Goal: Task Accomplishment & Management: Complete application form

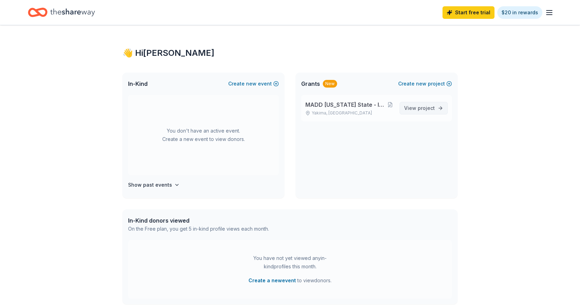
click at [410, 107] on span "View project" at bounding box center [419, 108] width 31 height 8
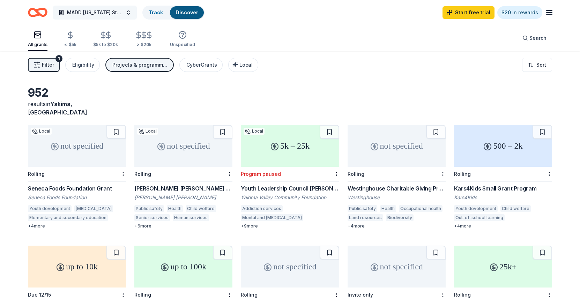
click at [97, 13] on span "MADD Washington State - Impaired Driving Ends Here" at bounding box center [95, 12] width 56 height 8
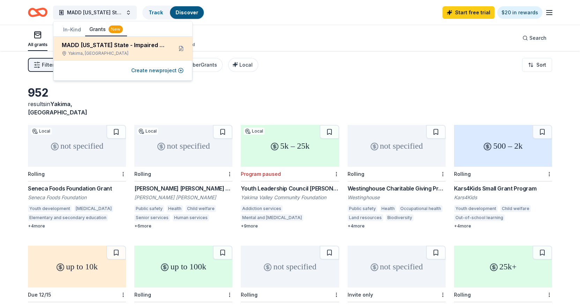
click at [112, 47] on div "MADD Washington State - Impaired Driving Ends Here" at bounding box center [114, 45] width 105 height 8
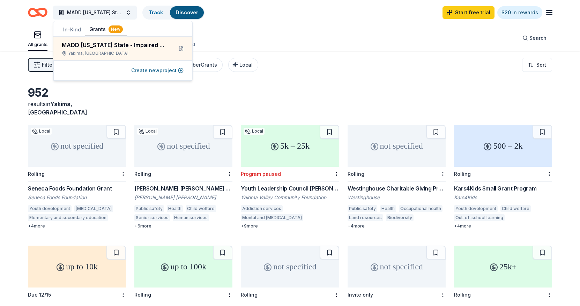
click at [75, 29] on button "In-Kind" at bounding box center [72, 29] width 26 height 13
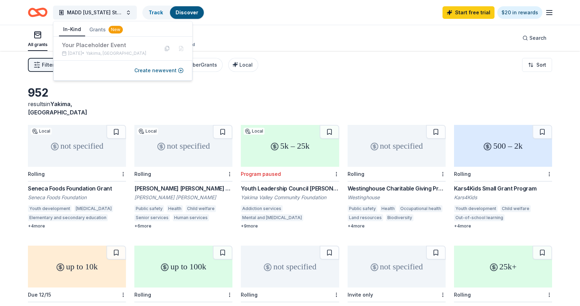
click at [326, 86] on div "952 results in Yakima, WA" at bounding box center [290, 101] width 524 height 31
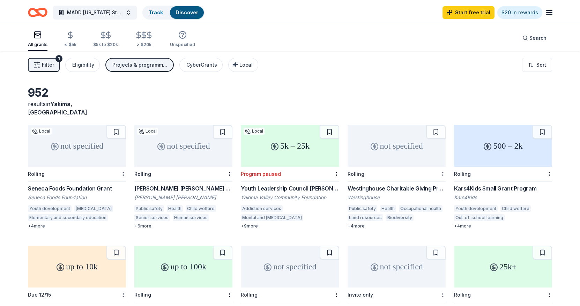
click at [58, 59] on div "1" at bounding box center [59, 58] width 7 height 7
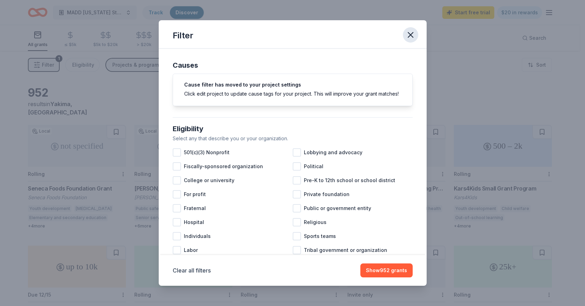
click at [412, 35] on icon "button" at bounding box center [411, 35] width 10 height 10
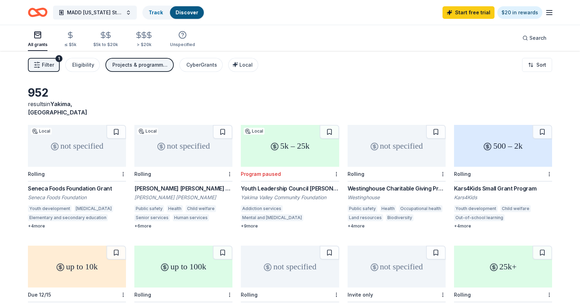
click at [34, 10] on icon "Home" at bounding box center [38, 12] width 20 height 16
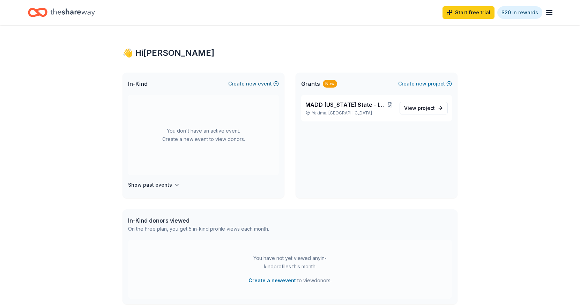
click at [251, 83] on span "new" at bounding box center [251, 84] width 10 height 8
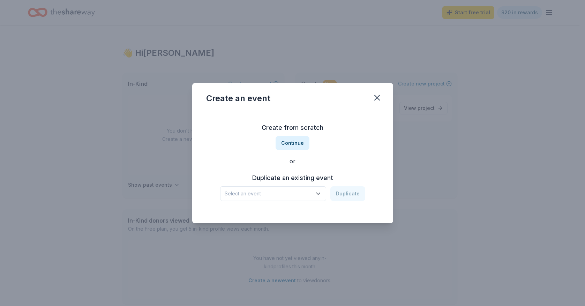
click at [319, 193] on icon "button" at bounding box center [318, 193] width 7 height 7
click at [296, 142] on div "Create from scratch Continue or Duplicate an existing event Select an event Dup…" at bounding box center [292, 161] width 173 height 101
click at [296, 142] on button "Continue" at bounding box center [293, 143] width 34 height 14
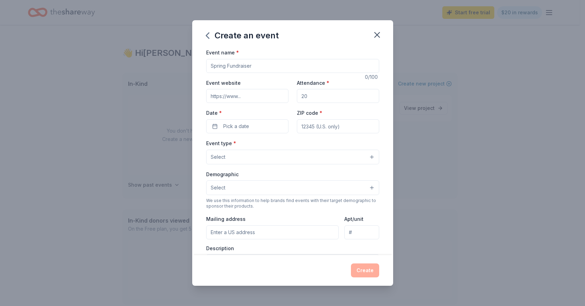
click at [243, 66] on input "Event name *" at bounding box center [292, 66] width 173 height 14
click at [209, 64] on input "Move With MADD" at bounding box center [292, 66] width 173 height 14
click at [276, 67] on input "2025 Move With MADD" at bounding box center [292, 66] width 173 height 14
type input "2025 Move With MADD - [GEOGRAPHIC_DATA]"
click at [231, 98] on input "Event website" at bounding box center [247, 96] width 82 height 14
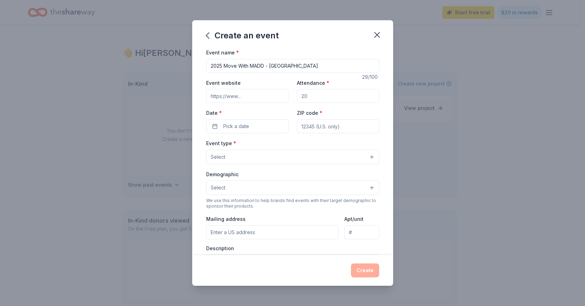
paste input "https://give.madd.org/event/2025-move-with-madd-seattle/e685203"
type input "https://give.madd.org/event/2025-move-with-madd-seattle/e685203"
click at [307, 96] on input "Attendance *" at bounding box center [338, 96] width 82 height 14
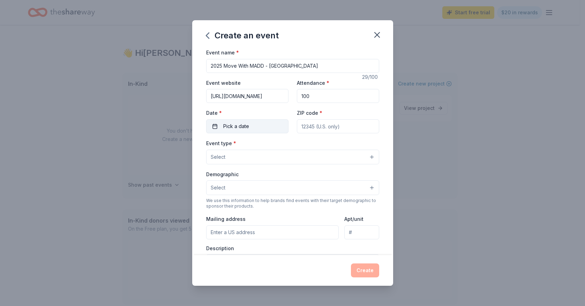
type input "100"
click at [242, 128] on span "Pick a date" at bounding box center [236, 126] width 26 height 8
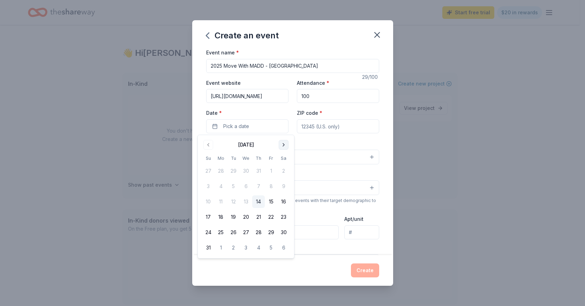
click at [281, 147] on button "Go to next month" at bounding box center [284, 145] width 10 height 10
click at [283, 185] on button "13" at bounding box center [284, 186] width 13 height 13
click at [347, 128] on input "ZIP code *" at bounding box center [338, 126] width 82 height 14
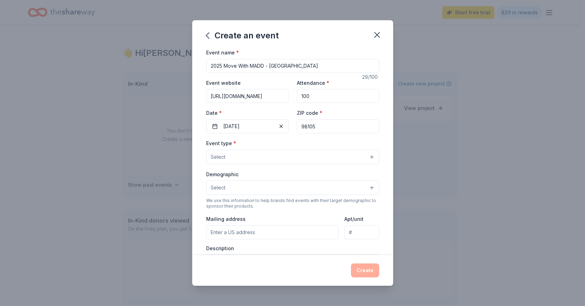
type input "98105"
click at [333, 154] on button "Select" at bounding box center [292, 157] width 173 height 15
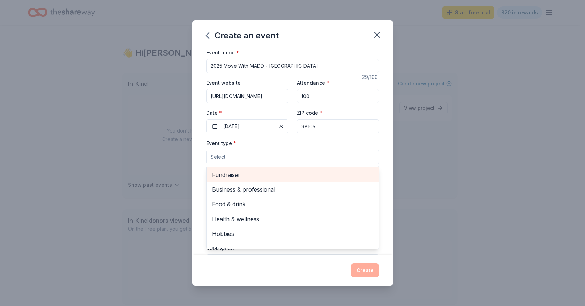
click at [236, 175] on span "Fundraiser" at bounding box center [292, 174] width 161 height 9
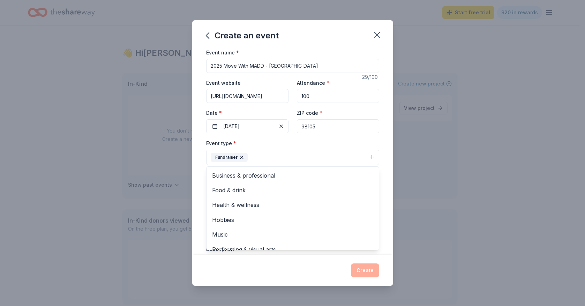
click at [381, 160] on div "Event name * 2025 Move With MADD - Seattle 29 /100 Event website https://give.m…" at bounding box center [292, 151] width 201 height 207
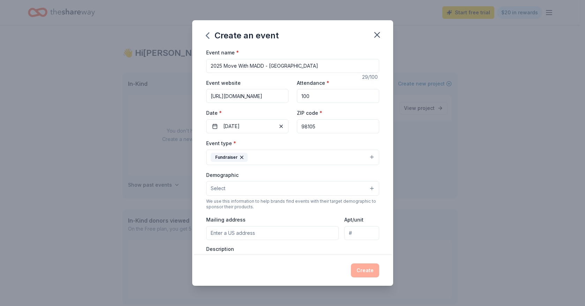
click at [367, 187] on button "Select" at bounding box center [292, 188] width 173 height 15
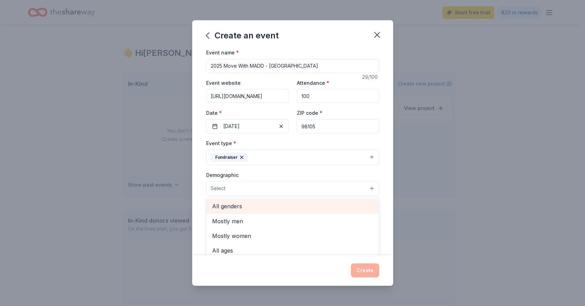
click at [228, 206] on span "All genders" at bounding box center [292, 206] width 161 height 9
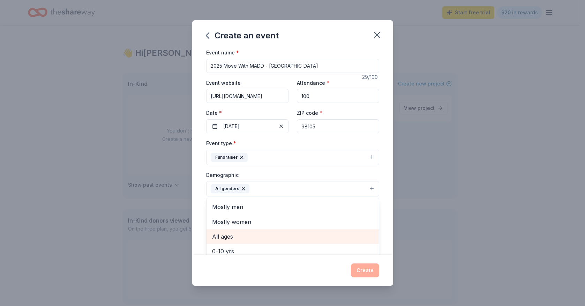
click at [226, 237] on span "All ages" at bounding box center [292, 236] width 161 height 9
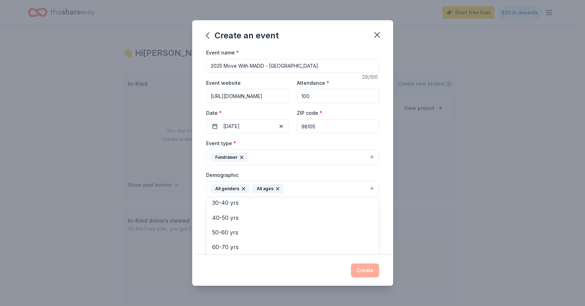
scroll to position [82, 0]
click at [379, 194] on div "Event name * 2025 Move With MADD - Seattle 29 /100 Event website https://give.m…" at bounding box center [292, 151] width 201 height 207
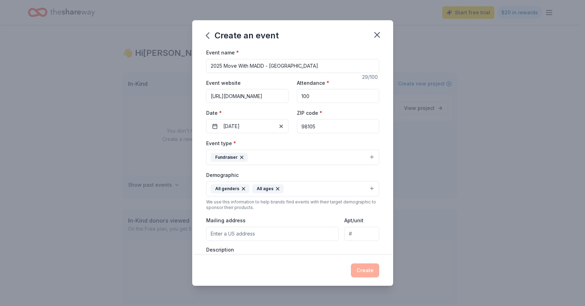
click at [232, 235] on input "Mailing address" at bounding box center [272, 234] width 133 height 14
click at [215, 235] on input "Mailing address" at bounding box center [272, 234] width 133 height 14
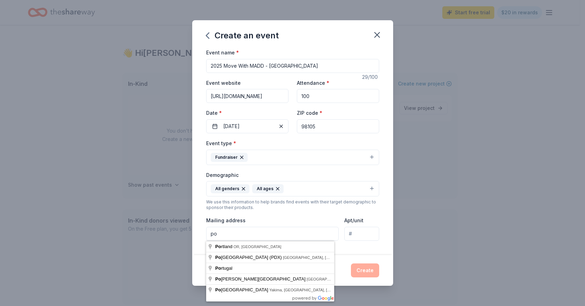
type input "p"
type input "P"
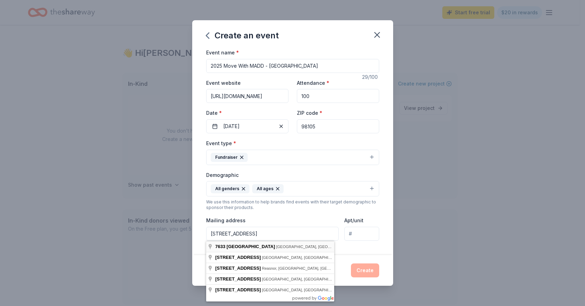
type input "7633 South 126th Street, Seattle, WA, 98178"
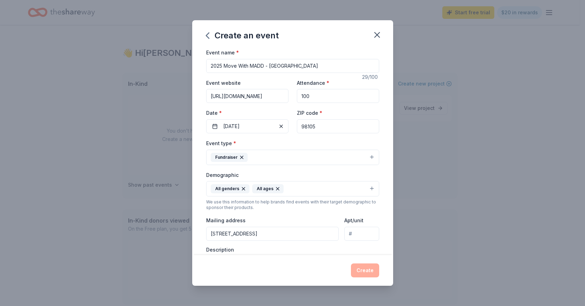
click at [353, 232] on input "Apt/unit" at bounding box center [362, 234] width 35 height 14
type input "78143"
click at [225, 252] on label "Description" at bounding box center [220, 249] width 28 height 7
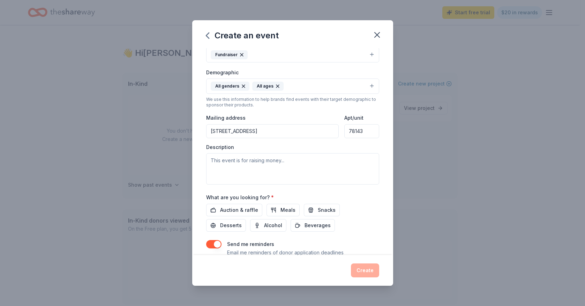
scroll to position [128, 0]
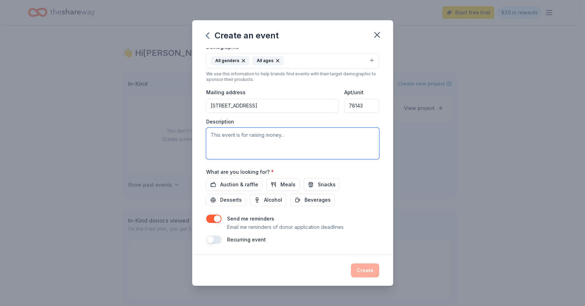
click at [213, 137] on textarea at bounding box center [292, 143] width 173 height 31
paste textarea "Move With MADD Seattle is Mothers Against Drunk Driving (MADD)'s signature fund…"
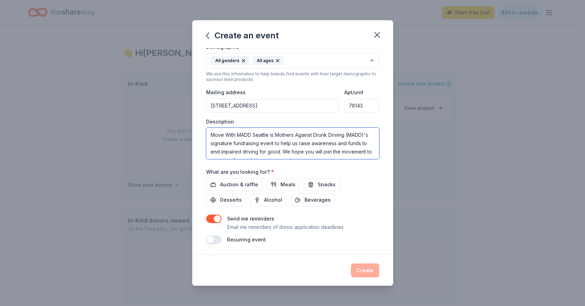
scroll to position [5, 0]
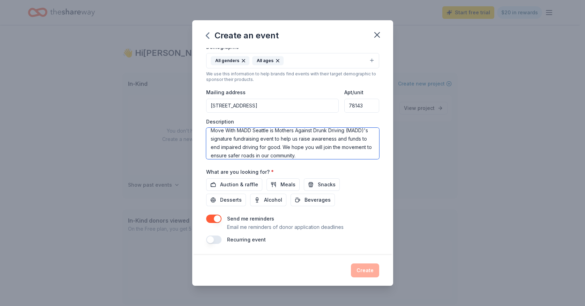
click at [309, 147] on textarea "Move With MADD Seattle is Mothers Against Drunk Driving (MADD)'s signature fund…" at bounding box center [292, 143] width 173 height 31
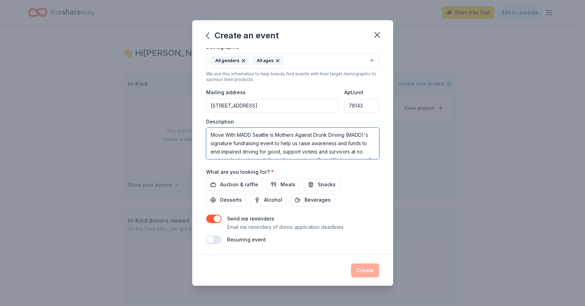
click at [309, 151] on textarea "Move With MADD Seattle is Mothers Against Drunk Driving (MADD)'s signature fund…" at bounding box center [292, 143] width 173 height 31
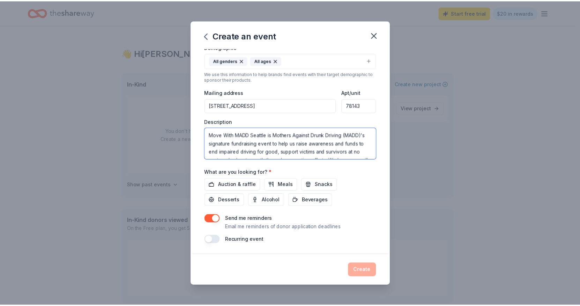
scroll to position [25, 0]
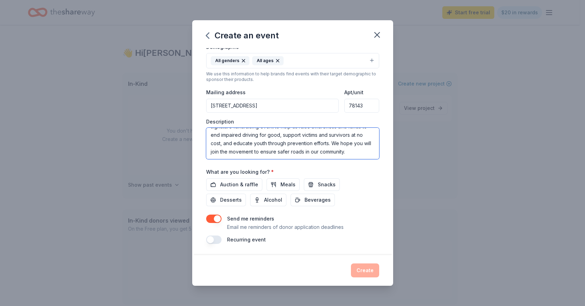
click at [226, 143] on textarea "Move With MADD Seattle is Mothers Against Drunk Driving (MADD)'s signature fund…" at bounding box center [292, 143] width 173 height 31
type textarea "Move With MADD Seattle is Mothers Against Drunk Driving (MADD)'s signature fund…"
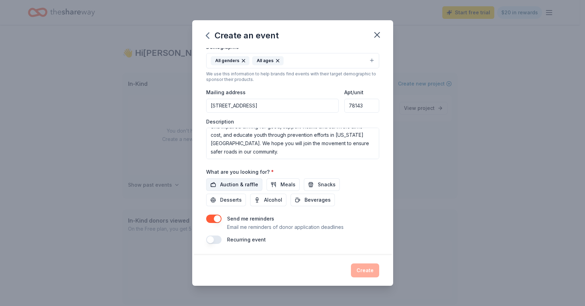
click at [245, 183] on span "Auction & raffle" at bounding box center [239, 184] width 38 height 8
click at [234, 199] on span "Desserts" at bounding box center [231, 200] width 22 height 8
click at [330, 184] on span "Snacks" at bounding box center [327, 184] width 18 height 8
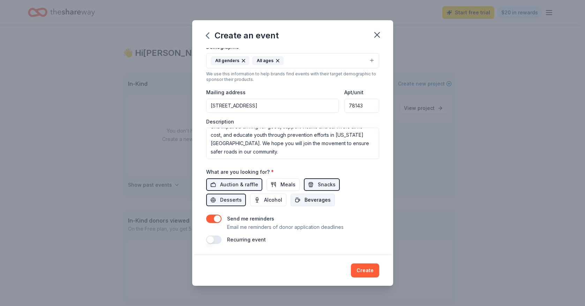
click at [327, 199] on span "Beverages" at bounding box center [318, 200] width 26 height 8
click at [369, 268] on button "Create" at bounding box center [365, 271] width 28 height 14
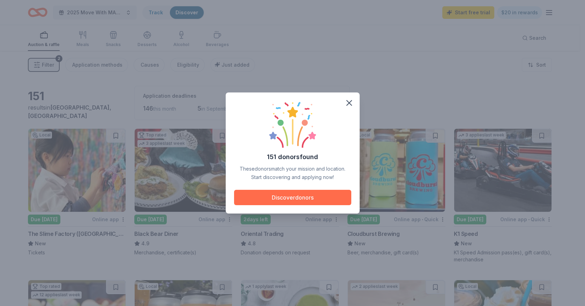
click at [309, 201] on button "Discover donors" at bounding box center [292, 197] width 117 height 15
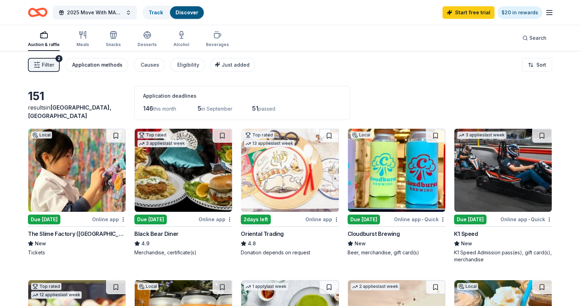
click at [101, 65] on div "Application methods" at bounding box center [97, 65] width 50 height 8
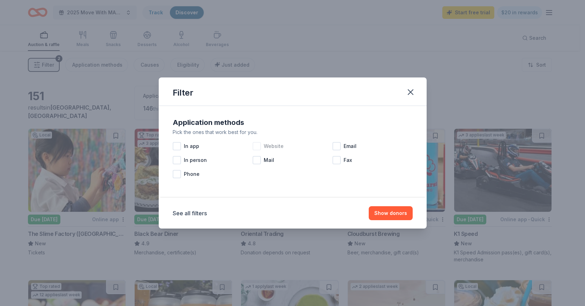
click at [253, 146] on div at bounding box center [257, 146] width 8 height 8
click at [177, 144] on div at bounding box center [177, 146] width 8 height 8
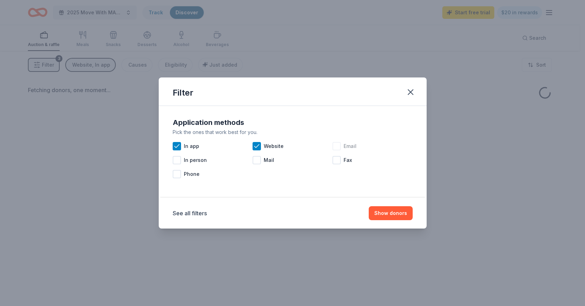
click at [336, 147] on div at bounding box center [337, 146] width 8 height 8
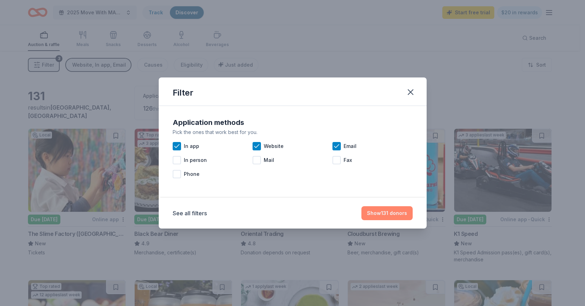
click at [397, 216] on button "Show 131 donors" at bounding box center [387, 213] width 51 height 14
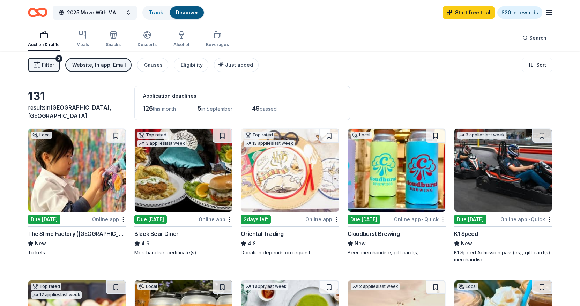
click at [341, 67] on div "Filter 3 Website, In app, Email Causes Eligibility Just added Sort" at bounding box center [290, 65] width 580 height 28
click at [146, 65] on div "Causes" at bounding box center [153, 65] width 19 height 8
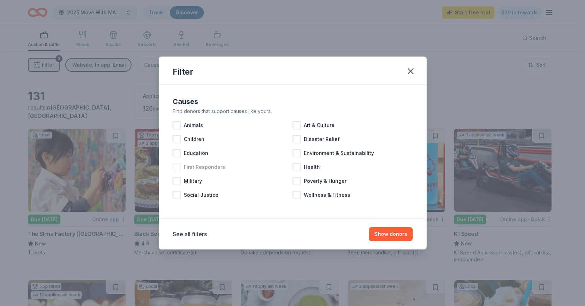
click at [179, 167] on div at bounding box center [177, 167] width 8 height 8
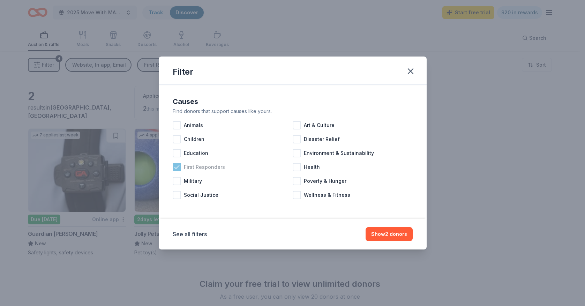
click at [177, 167] on icon at bounding box center [176, 167] width 7 height 7
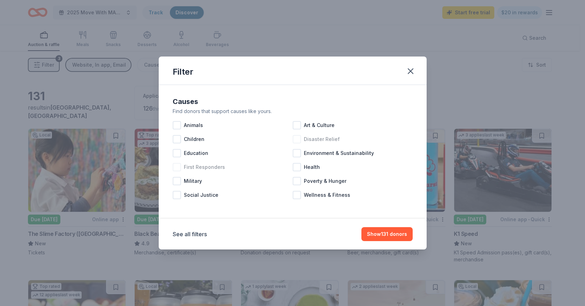
click at [298, 140] on div at bounding box center [297, 139] width 8 height 8
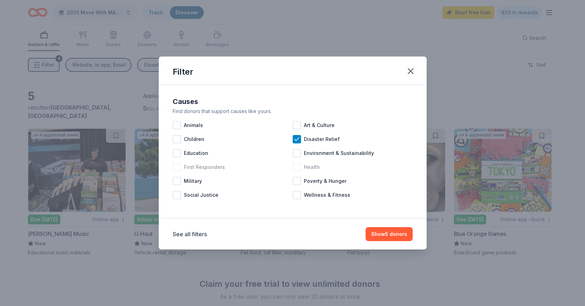
click at [297, 167] on div at bounding box center [297, 167] width 8 height 8
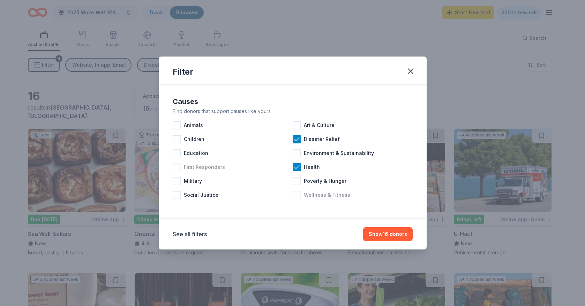
click at [298, 195] on div at bounding box center [297, 195] width 8 height 8
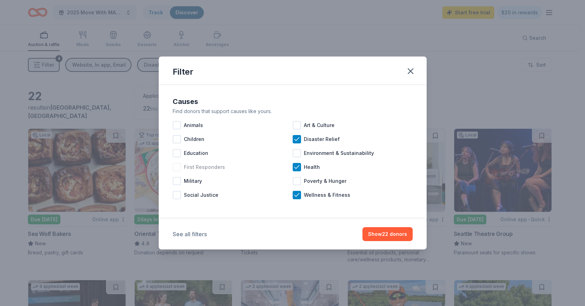
click at [198, 234] on button "See all filters" at bounding box center [190, 234] width 34 height 8
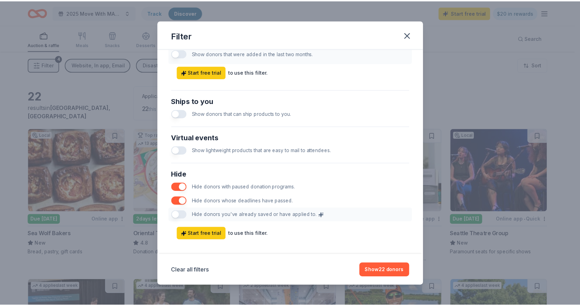
scroll to position [301, 0]
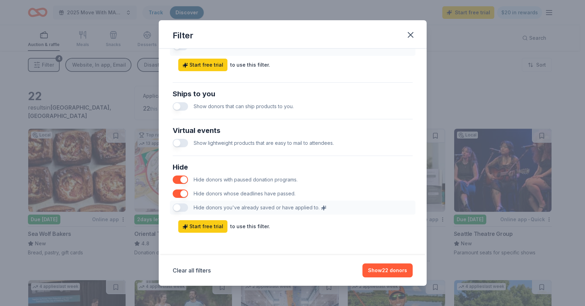
click at [176, 209] on div "Hide Hide donors with paused donation programs. Hide donors whose deadlines hav…" at bounding box center [293, 188] width 246 height 59
click at [389, 267] on button "Show 22 donors" at bounding box center [388, 271] width 50 height 14
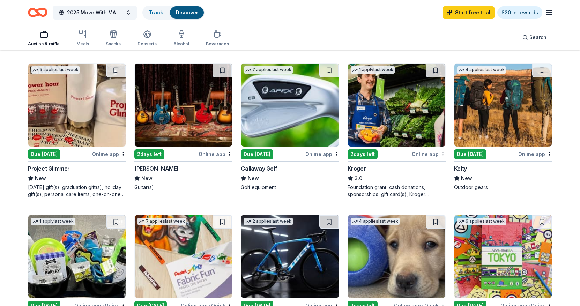
scroll to position [349, 0]
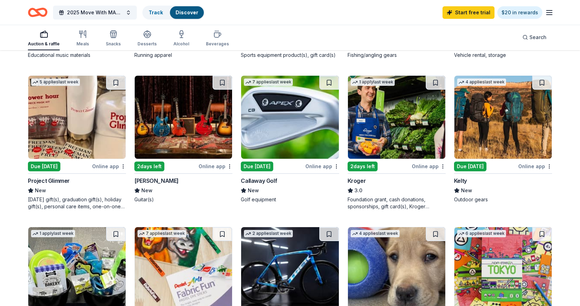
click at [405, 128] on img at bounding box center [396, 117] width 97 height 83
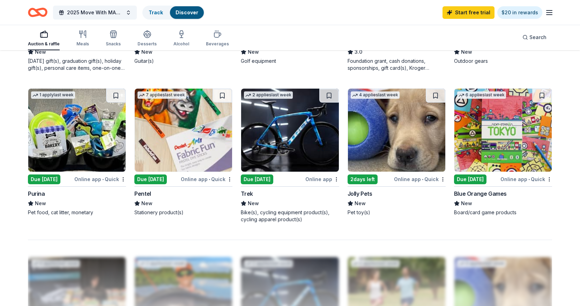
scroll to position [454, 0]
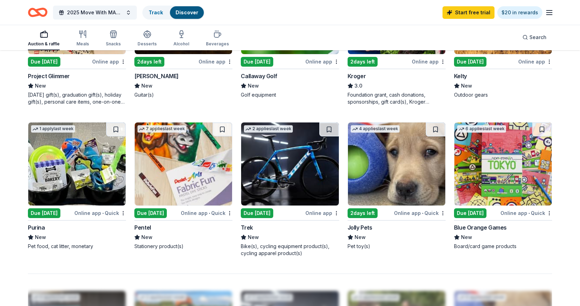
click at [302, 173] on img at bounding box center [289, 164] width 97 height 83
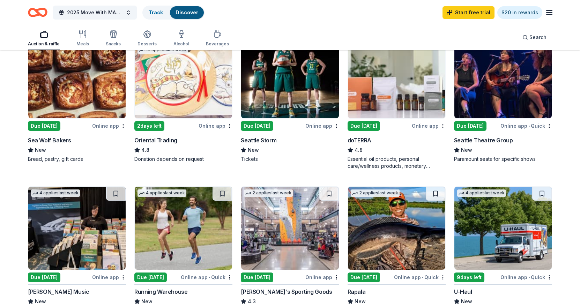
scroll to position [0, 0]
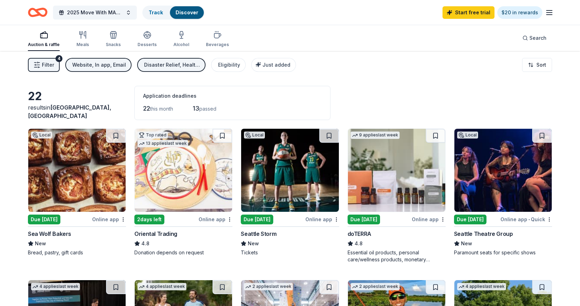
click at [95, 196] on img at bounding box center [76, 170] width 97 height 83
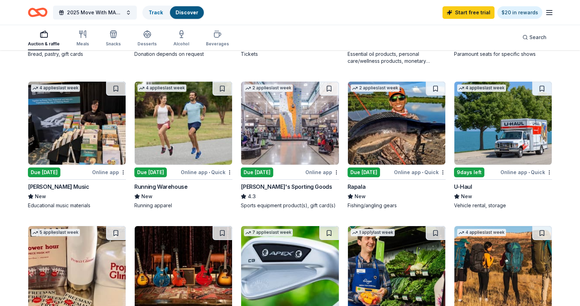
scroll to position [209, 0]
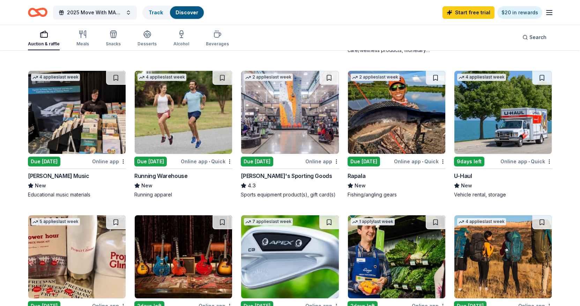
click at [189, 138] on img at bounding box center [183, 112] width 97 height 83
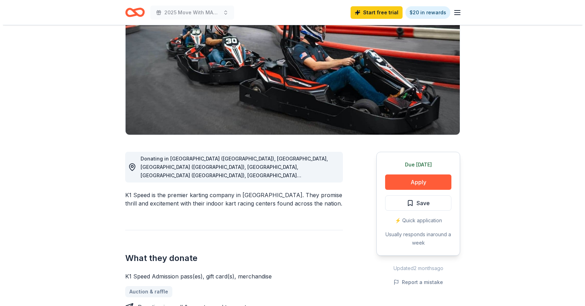
scroll to position [140, 0]
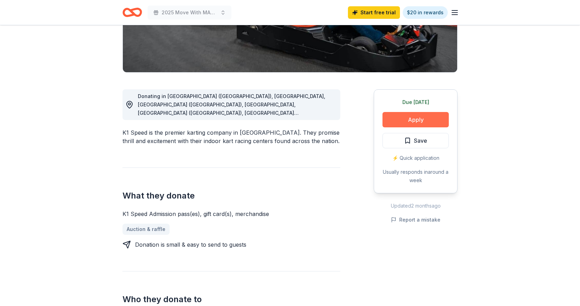
click at [423, 120] on button "Apply" at bounding box center [416, 119] width 66 height 15
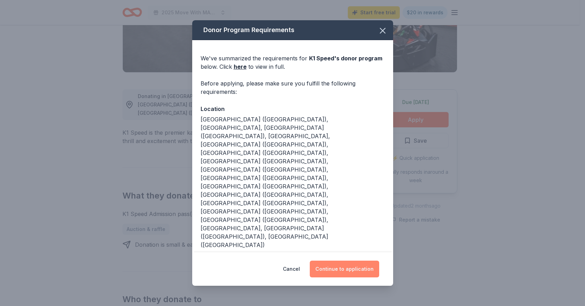
click at [354, 261] on button "Continue to application" at bounding box center [344, 269] width 69 height 17
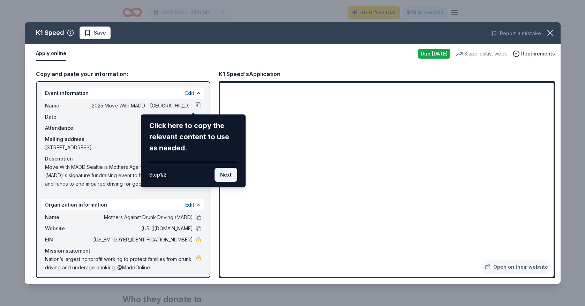
click at [224, 176] on button "Next" at bounding box center [226, 175] width 23 height 14
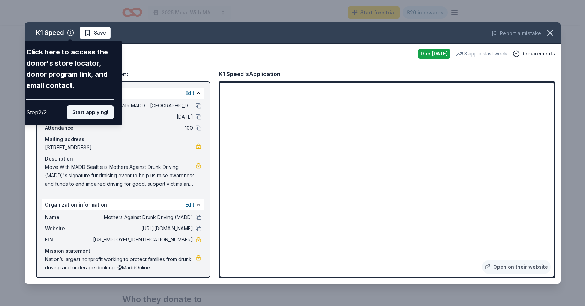
click at [92, 116] on button "Start applying!" at bounding box center [90, 112] width 47 height 14
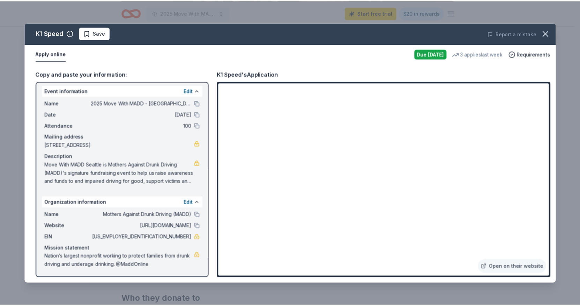
scroll to position [3, 0]
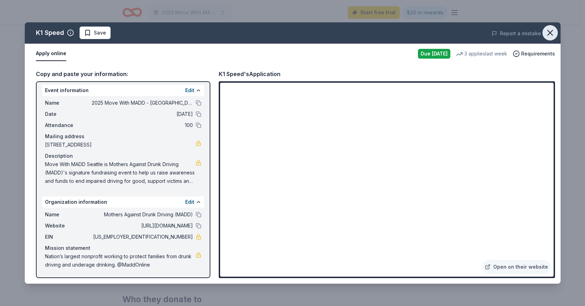
click at [547, 34] on icon "button" at bounding box center [551, 33] width 10 height 10
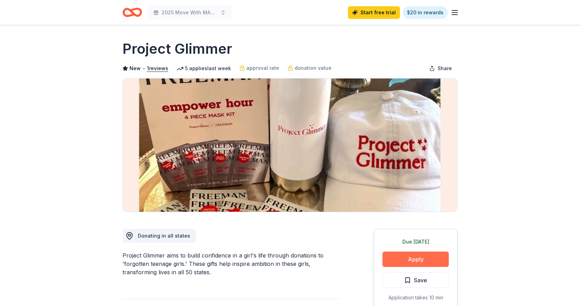
click at [426, 257] on button "Apply" at bounding box center [416, 259] width 66 height 15
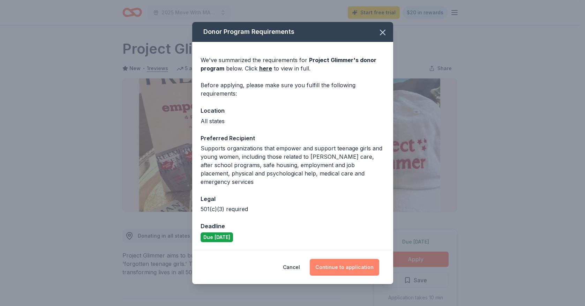
click at [355, 267] on button "Continue to application" at bounding box center [344, 267] width 69 height 17
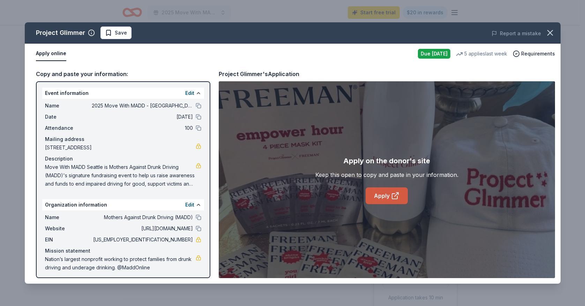
click at [385, 197] on link "Apply" at bounding box center [387, 195] width 42 height 17
click at [160, 241] on span "94-2707273" at bounding box center [142, 240] width 101 height 8
drag, startPoint x: 160, startPoint y: 238, endPoint x: 184, endPoint y: 239, distance: 24.1
click at [184, 239] on span "94-2707273" at bounding box center [142, 240] width 101 height 8
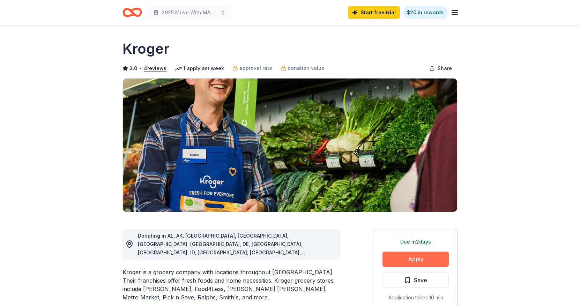
click at [420, 263] on button "Apply" at bounding box center [416, 259] width 66 height 15
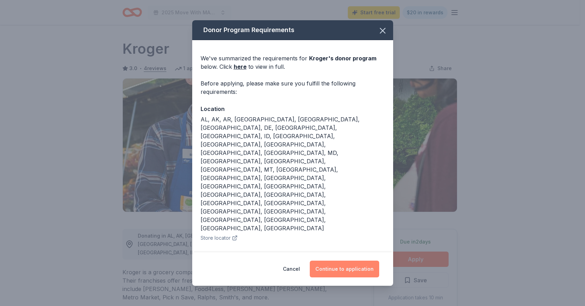
click at [356, 271] on button "Continue to application" at bounding box center [344, 269] width 69 height 17
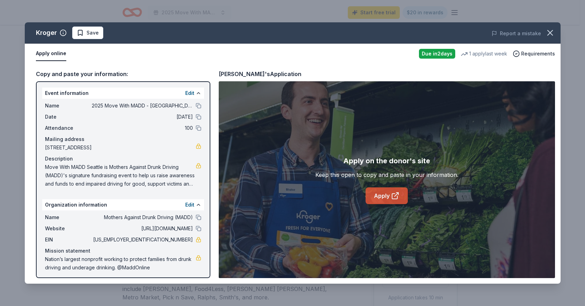
click at [391, 199] on link "Apply" at bounding box center [387, 195] width 42 height 17
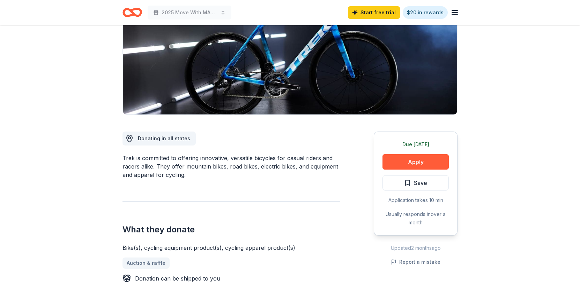
scroll to position [105, 0]
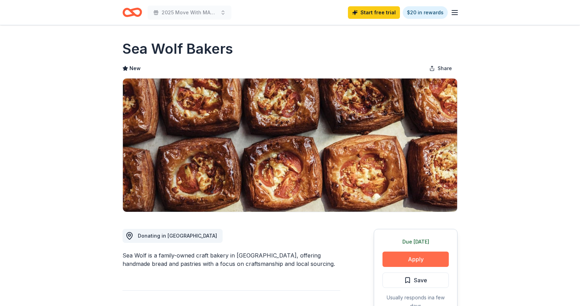
click at [406, 259] on button "Apply" at bounding box center [416, 259] width 66 height 15
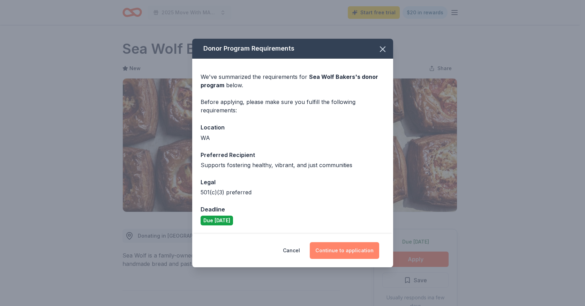
click at [356, 247] on button "Continue to application" at bounding box center [344, 250] width 69 height 17
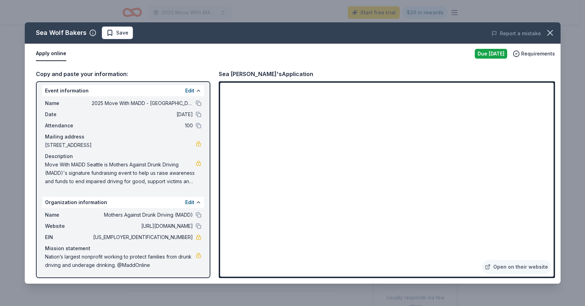
scroll to position [3, 0]
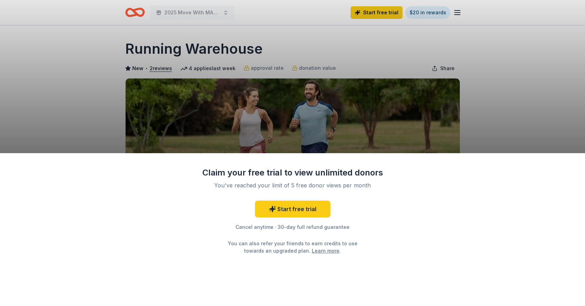
click at [561, 95] on div "Claim your free trial to view unlimited donors You've reached your limit of 5 f…" at bounding box center [292, 153] width 585 height 306
